Goal: Browse casually: Explore the website without a specific task or goal

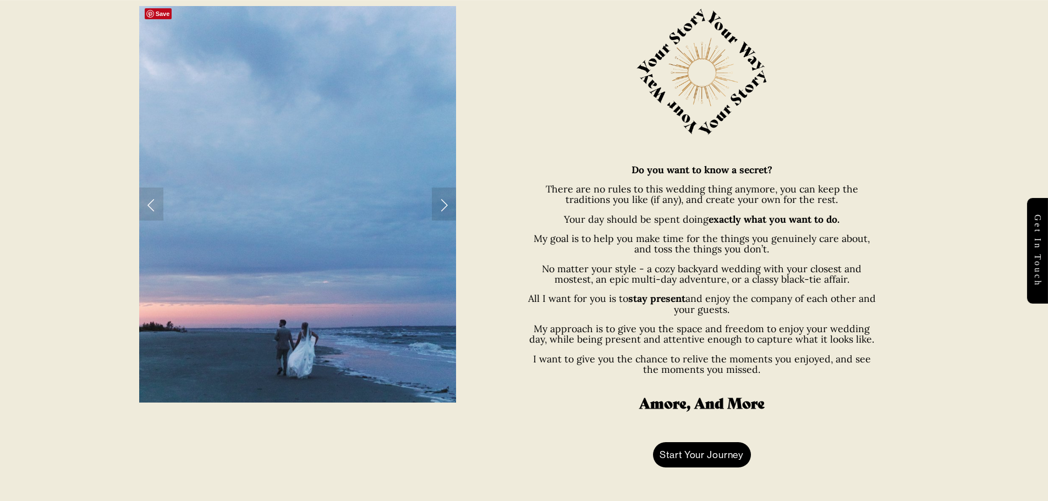
scroll to position [605, 0]
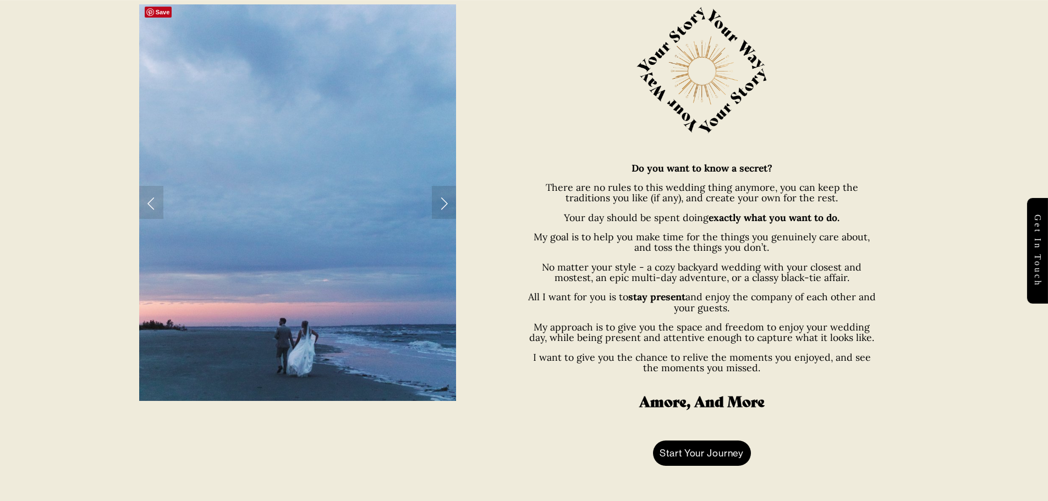
click at [442, 199] on link "Next Slide" at bounding box center [444, 202] width 24 height 33
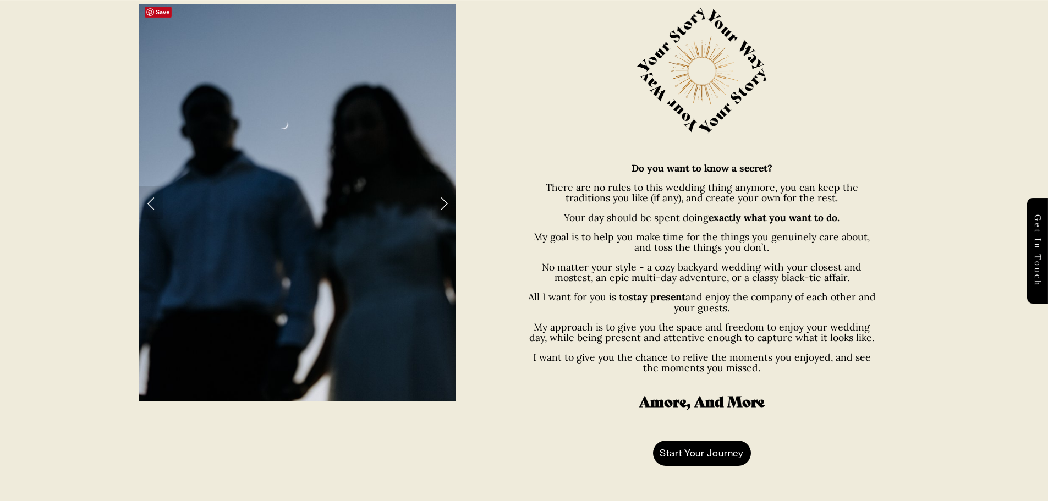
click at [443, 199] on link "Next Slide" at bounding box center [444, 202] width 24 height 33
click at [446, 201] on link "Next Slide" at bounding box center [444, 202] width 24 height 33
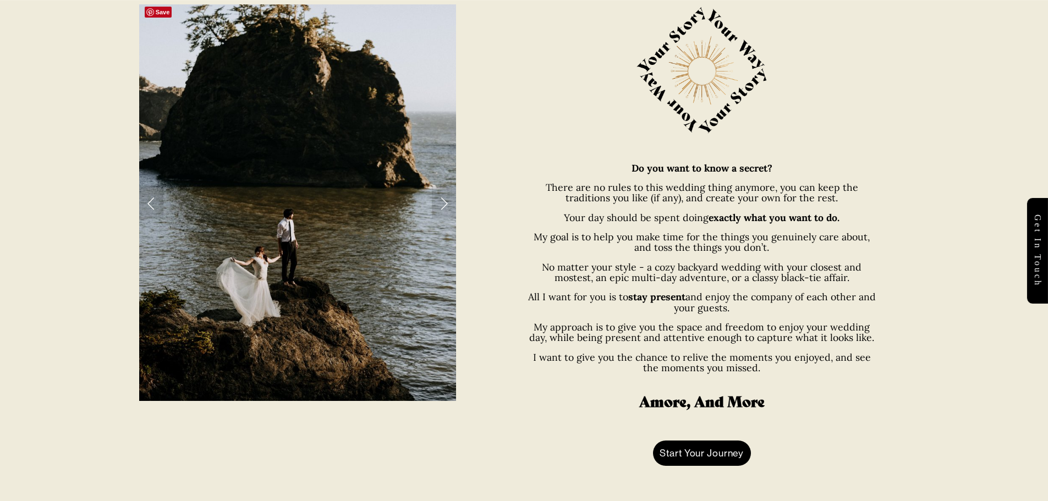
click at [446, 201] on link "Next Slide" at bounding box center [444, 202] width 24 height 33
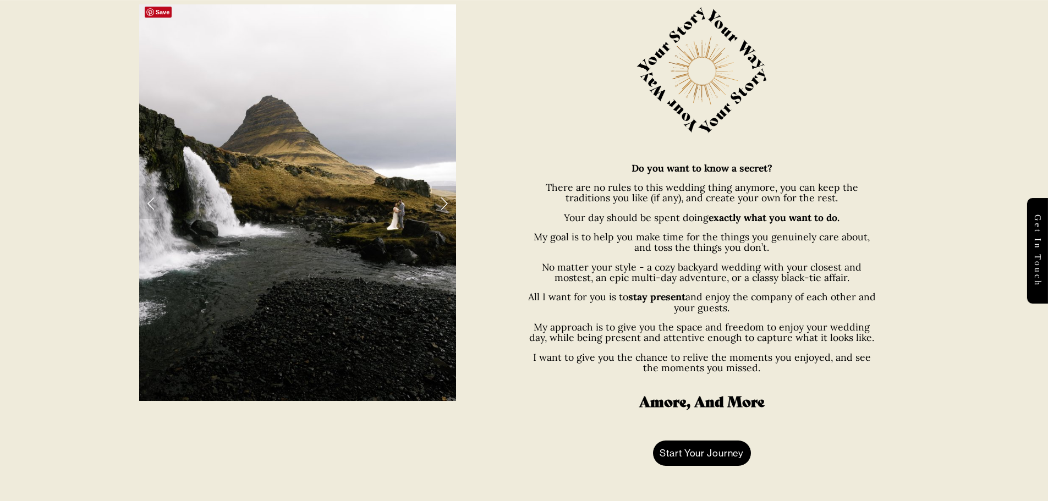
click at [441, 194] on link "Next Slide" at bounding box center [444, 202] width 24 height 33
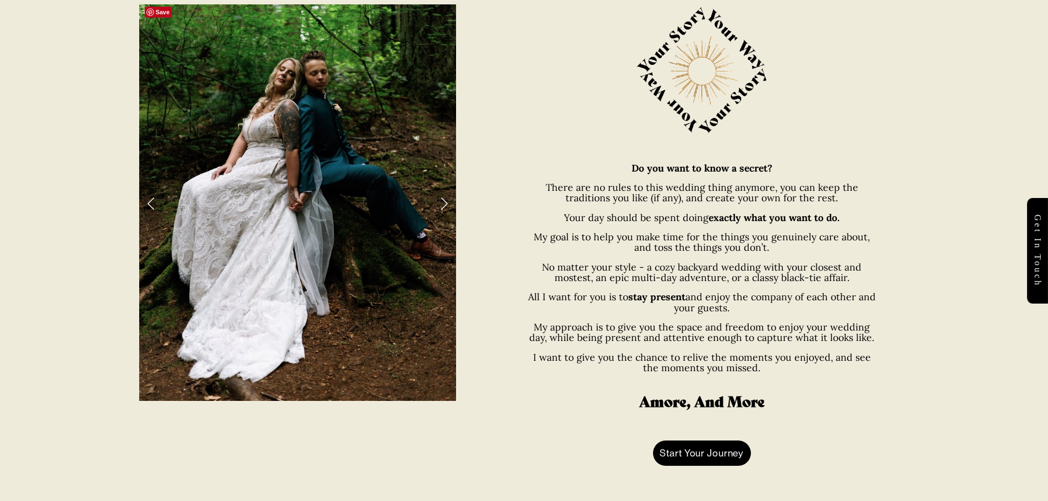
click at [441, 198] on link "Next Slide" at bounding box center [444, 202] width 24 height 33
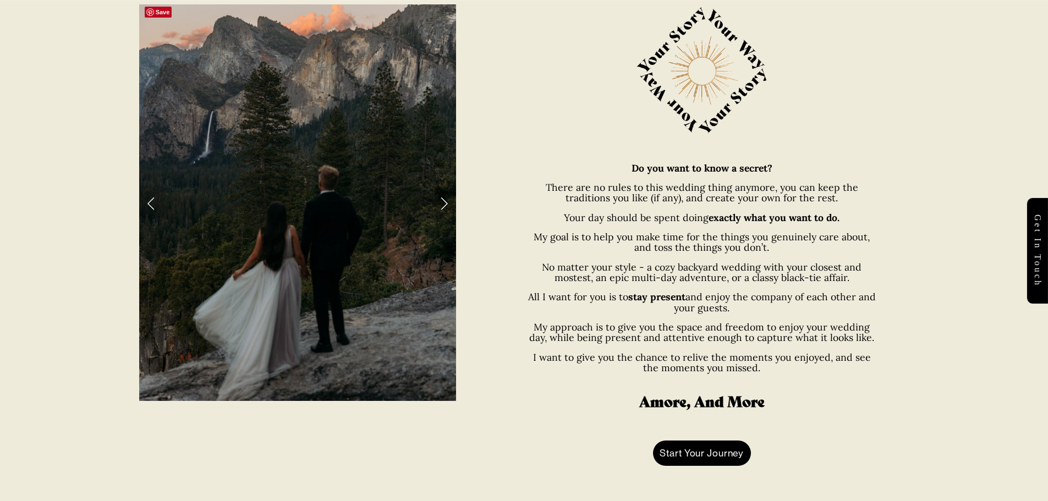
click at [442, 198] on link "Next Slide" at bounding box center [444, 202] width 24 height 33
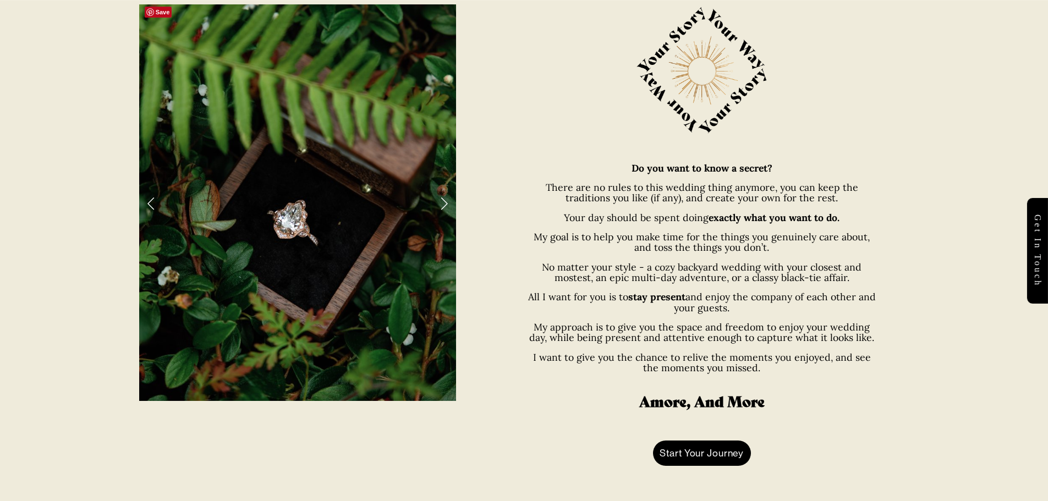
click at [442, 198] on link "Next Slide" at bounding box center [444, 202] width 24 height 33
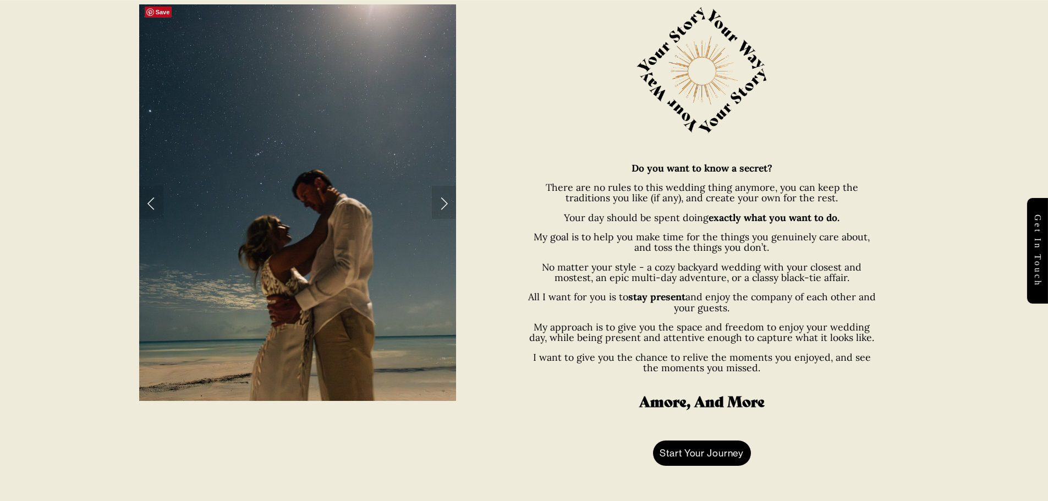
click at [442, 198] on link "Next Slide" at bounding box center [444, 202] width 24 height 33
click at [442, 200] on link "Next Slide" at bounding box center [444, 202] width 24 height 33
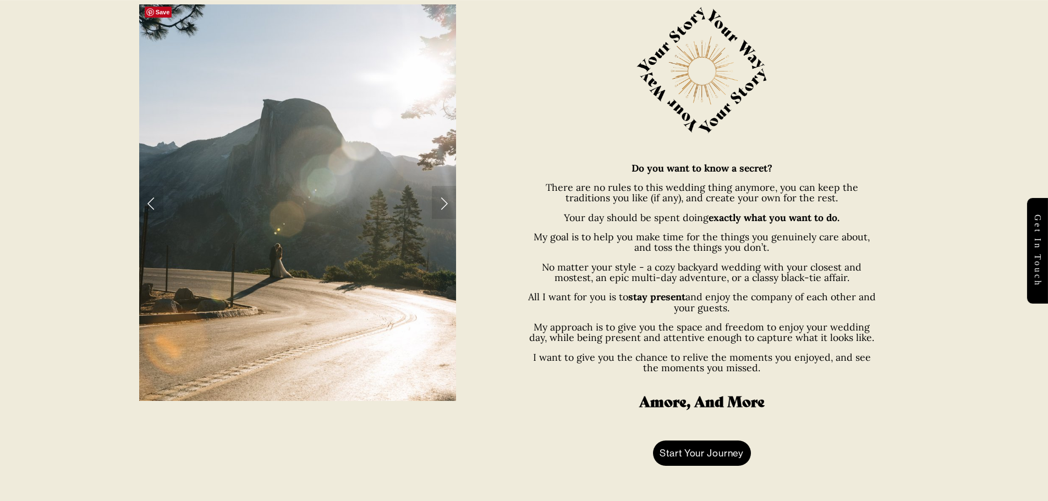
click at [443, 200] on link "Next Slide" at bounding box center [444, 202] width 24 height 33
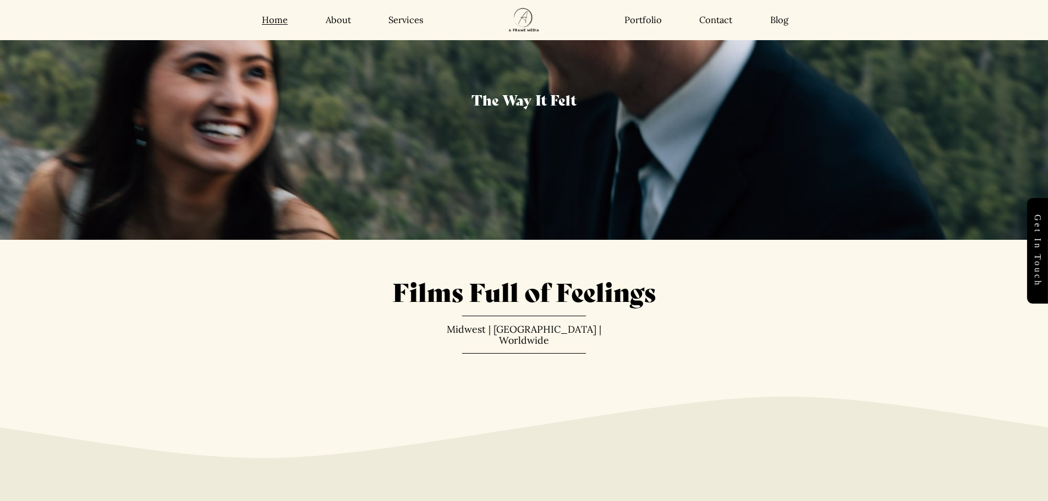
scroll to position [0, 0]
